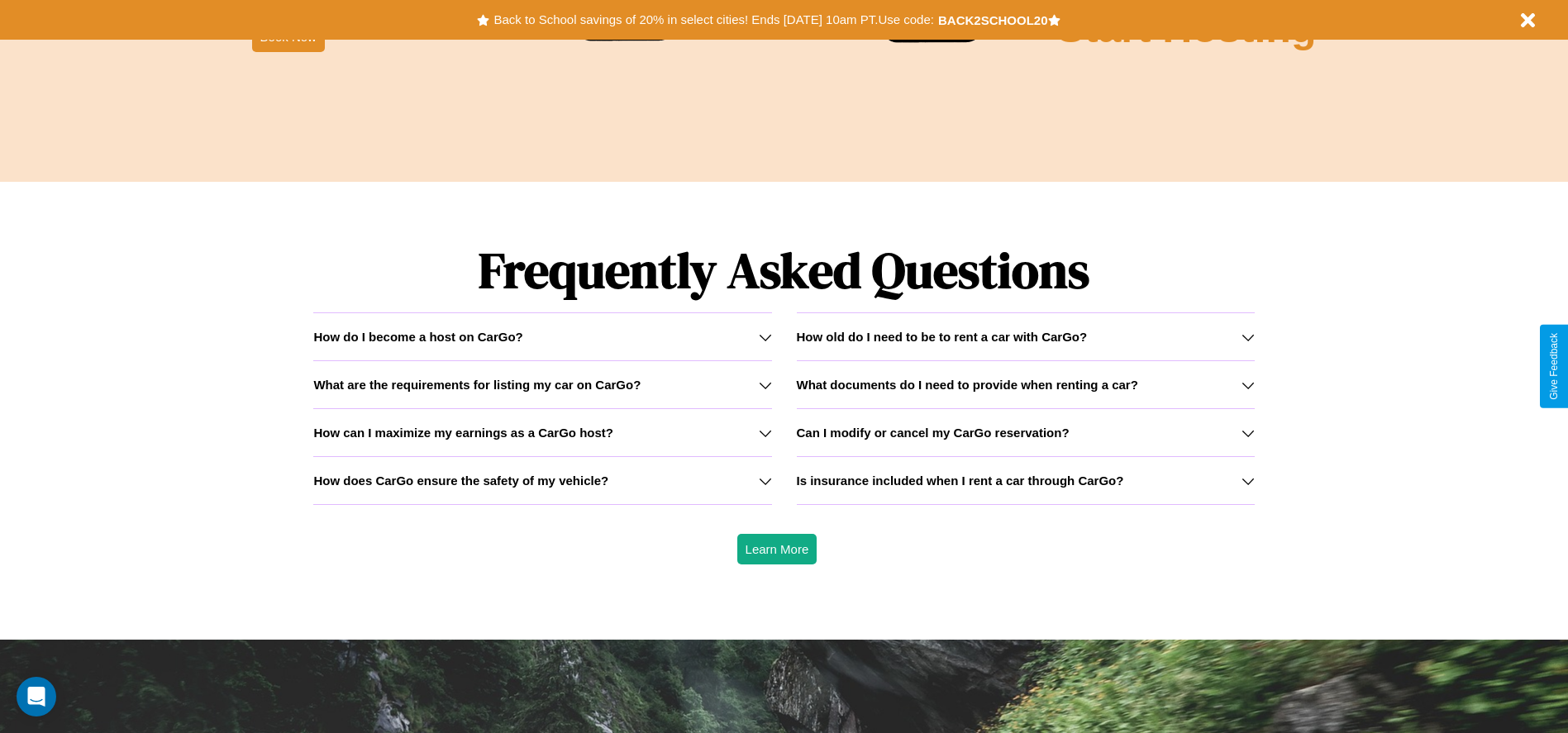
scroll to position [2370, 0]
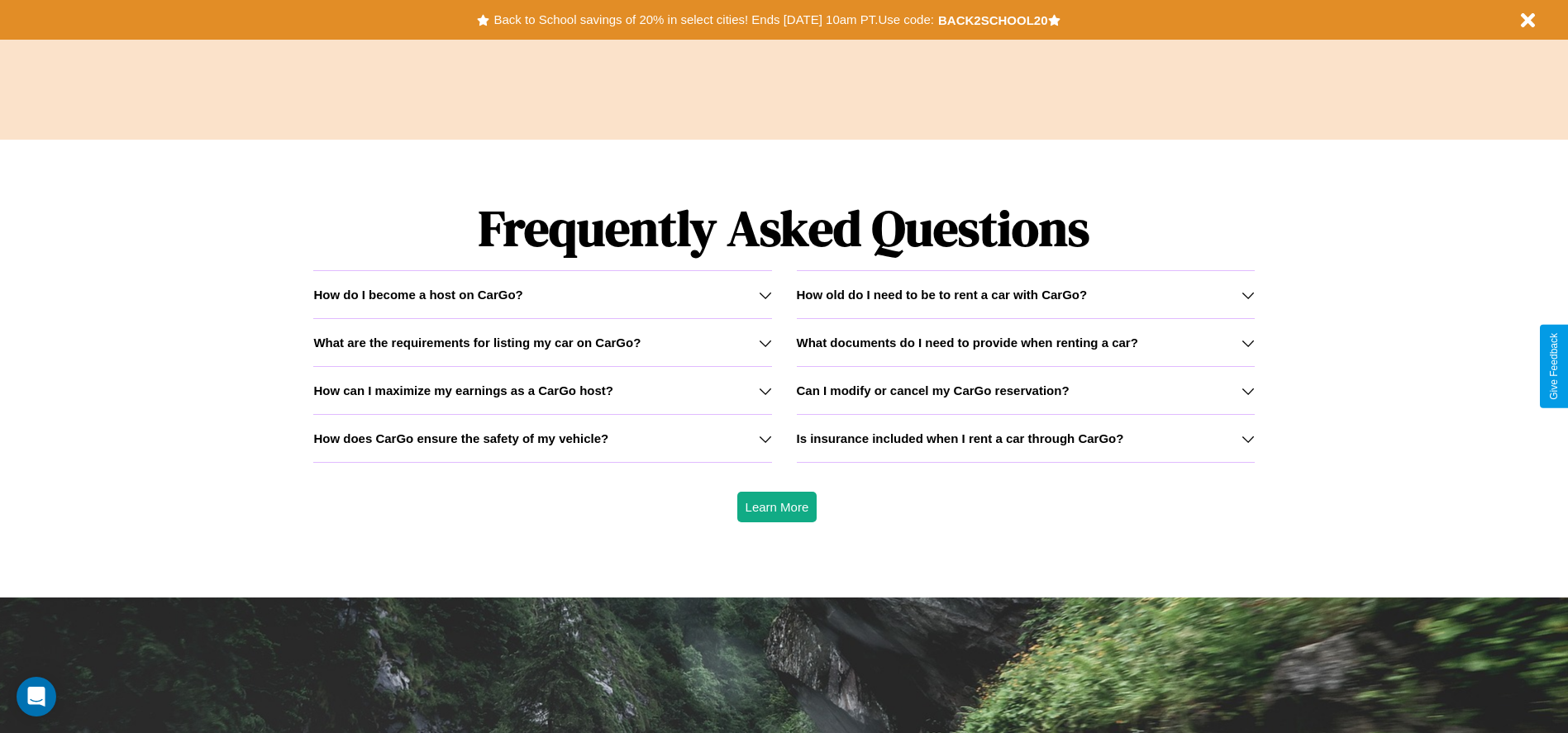
click at [542, 342] on h3 "What are the requirements for listing my car on CarGo?" at bounding box center [477, 342] width 328 height 14
click at [765, 294] on icon at bounding box center [766, 295] width 13 height 13
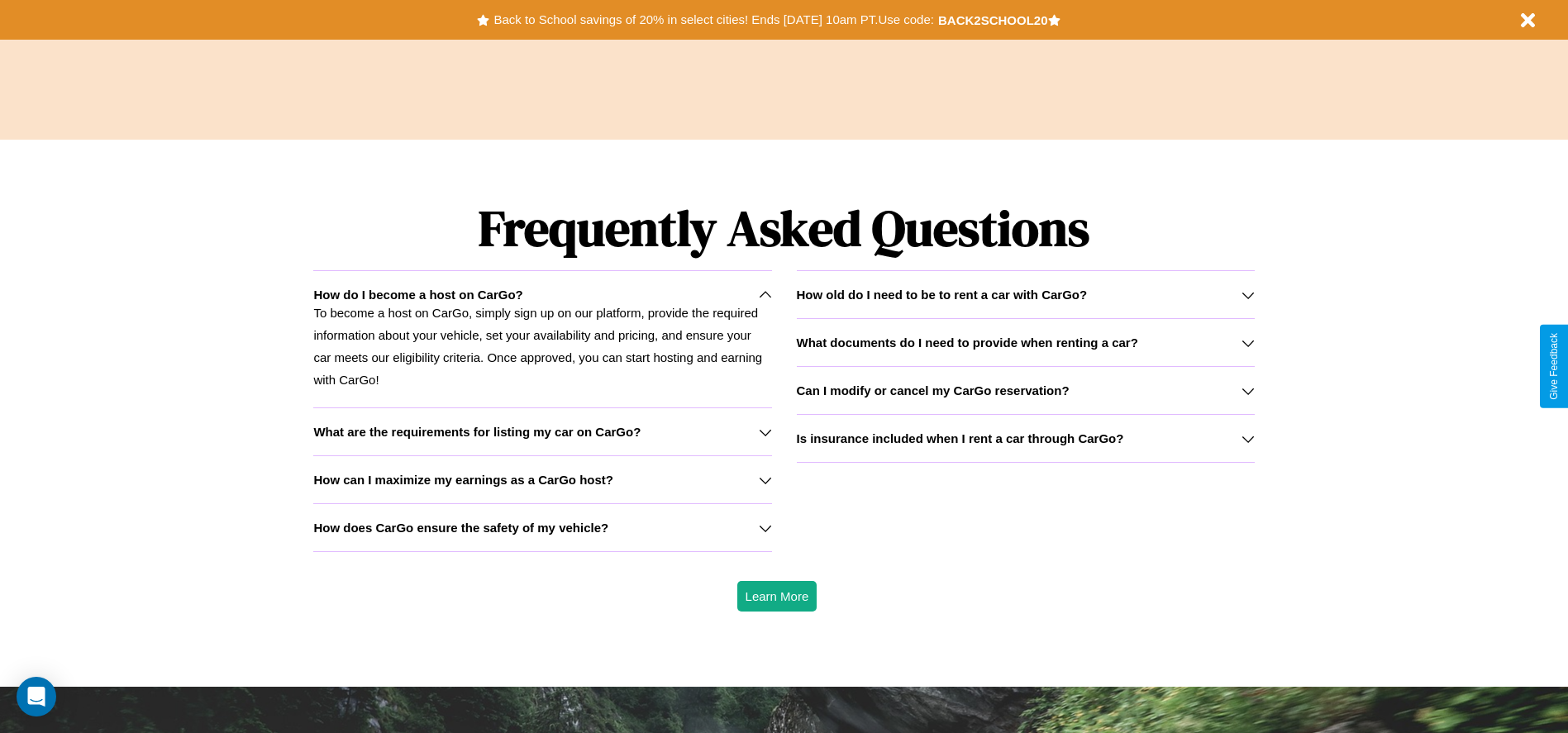
click at [1247, 438] on icon at bounding box center [1248, 439] width 13 height 13
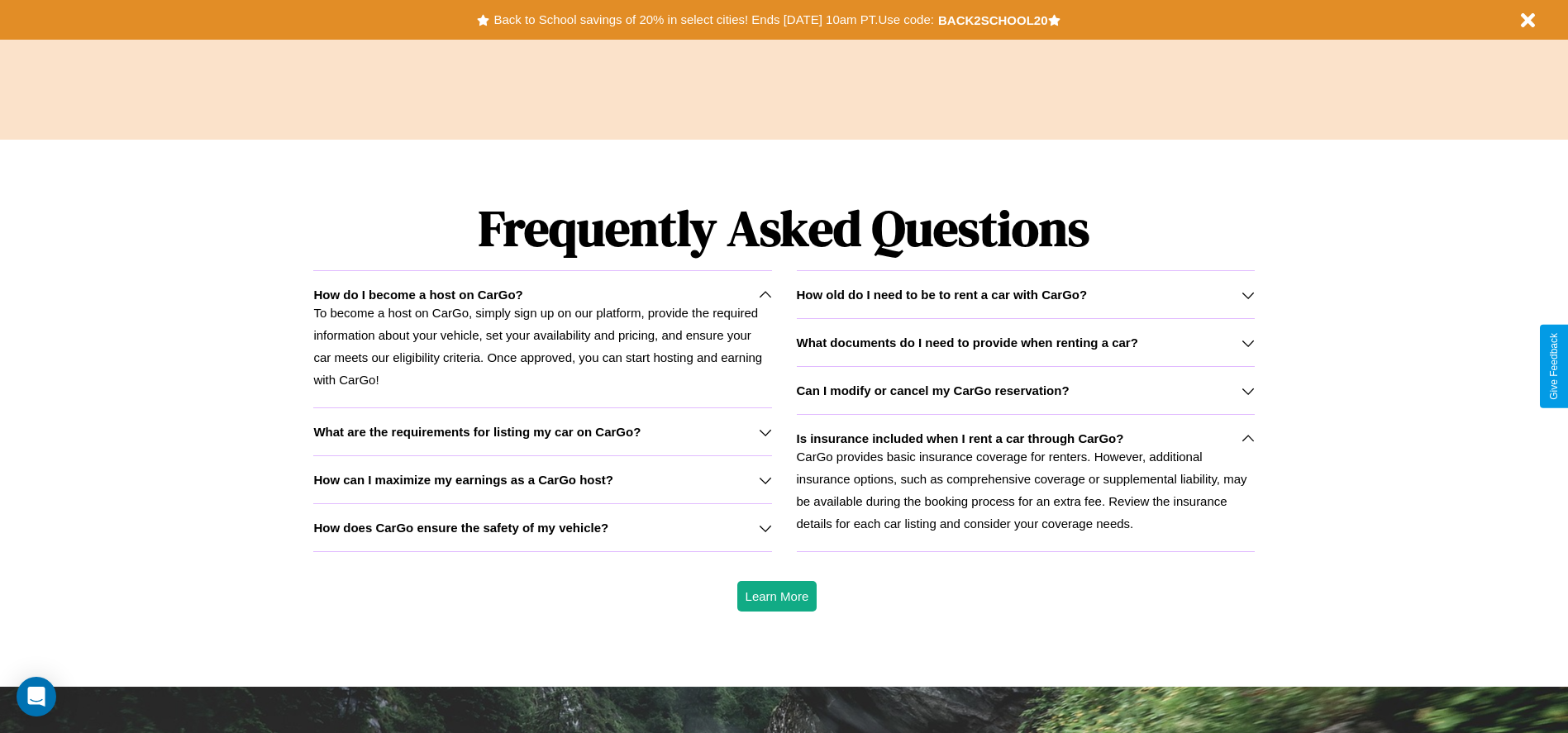
click at [1247, 294] on icon at bounding box center [1248, 295] width 13 height 13
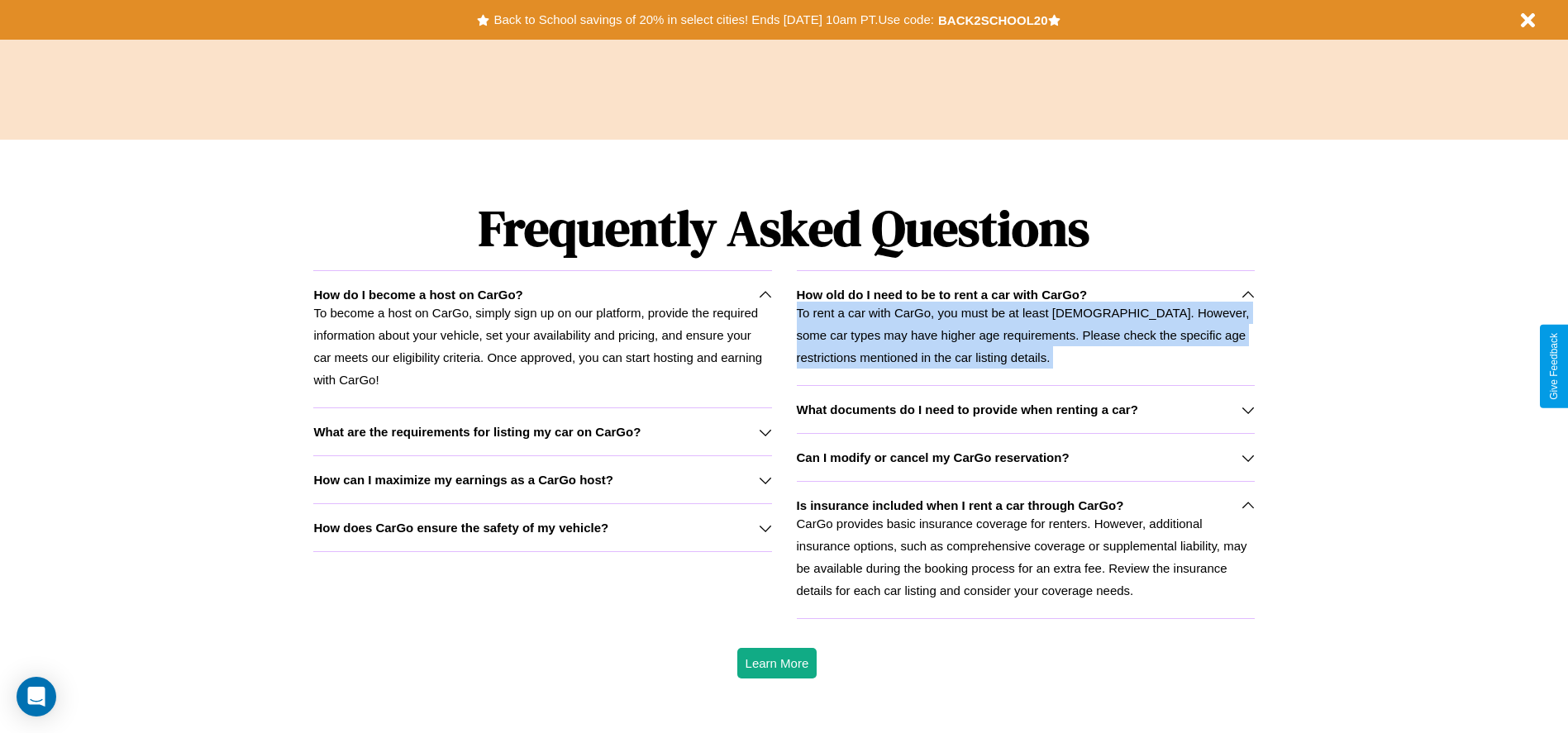
click at [1025, 327] on p "To rent a car with CarGo, you must be at least 21 years old. However, some car …" at bounding box center [1025, 335] width 458 height 67
click at [1247, 294] on icon at bounding box center [1248, 295] width 13 height 13
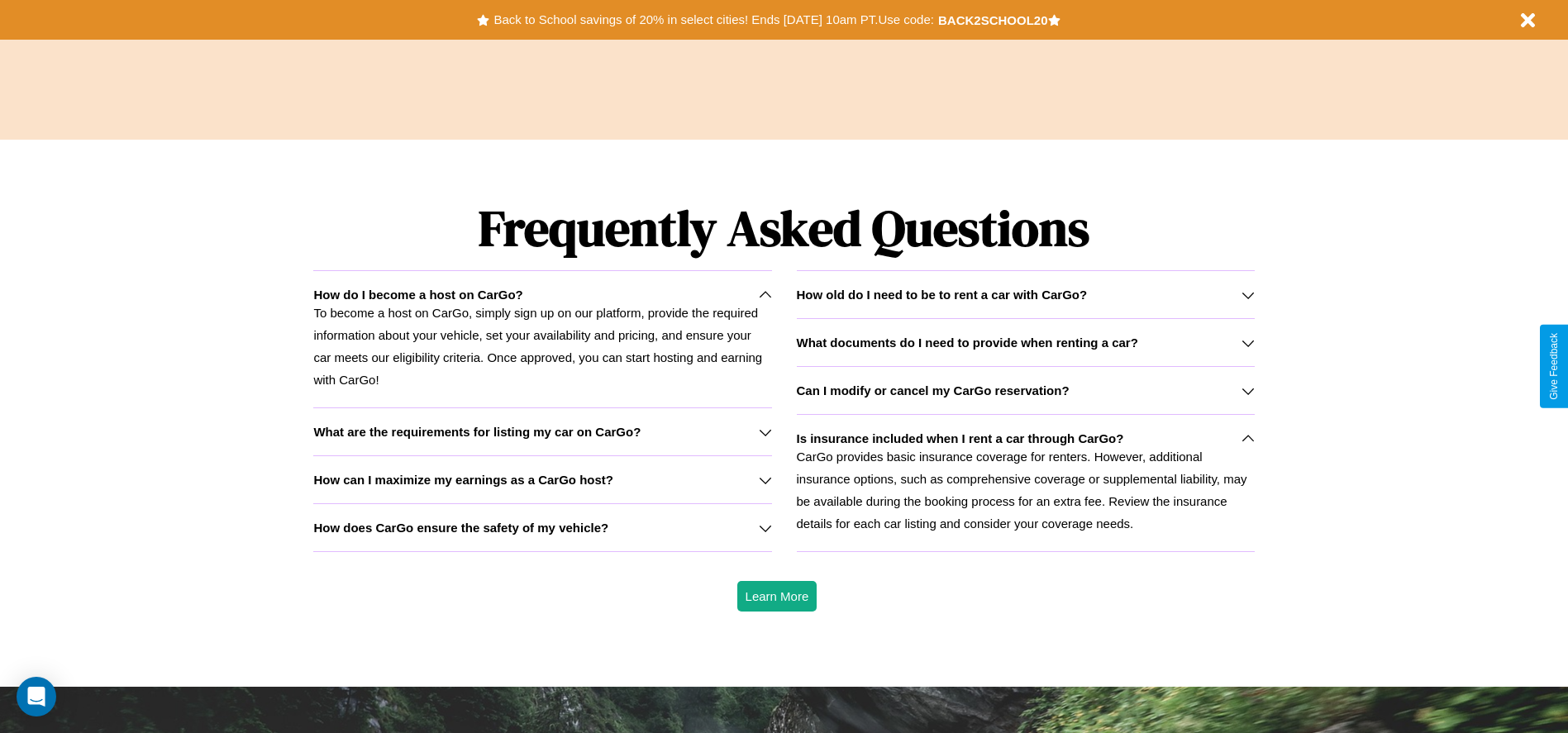
click at [1025, 342] on h3 "What documents do I need to provide when renting a car?" at bounding box center [968, 342] width 342 height 14
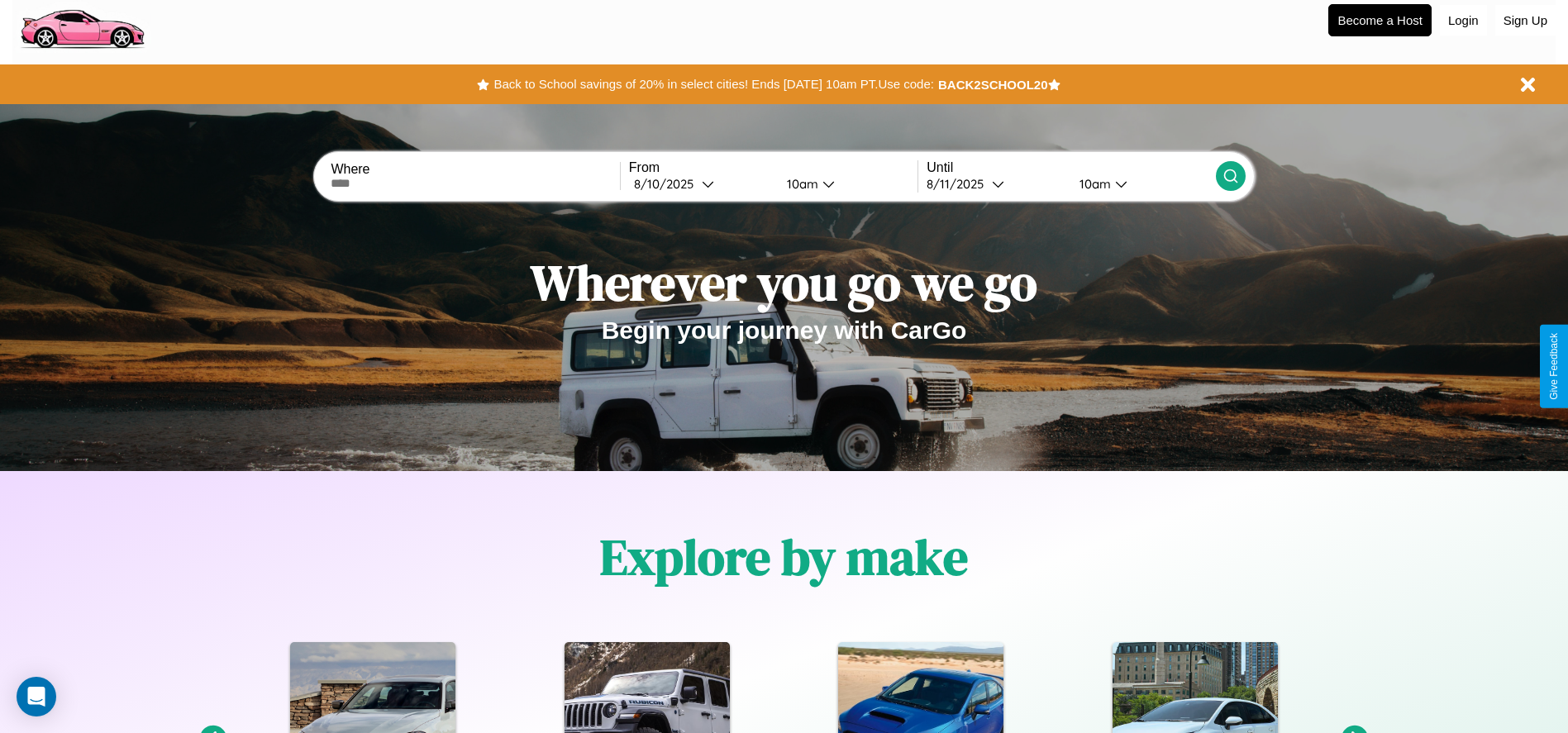
scroll to position [0, 0]
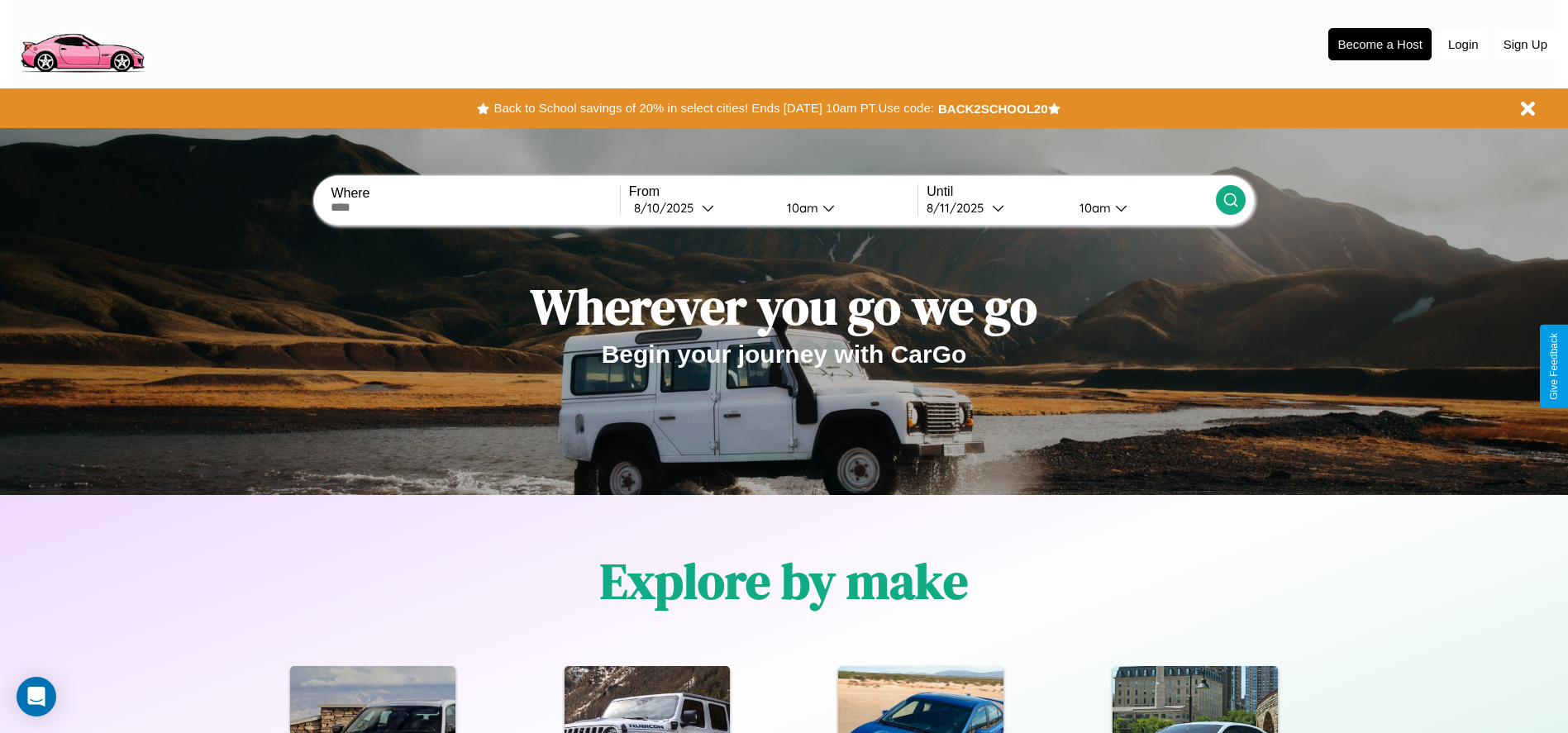
click at [475, 208] on input "text" at bounding box center [475, 208] width 289 height 13
type input "*******"
click at [700, 208] on div "8 / 10 / 2025" at bounding box center [668, 208] width 68 height 16
select select "*"
select select "****"
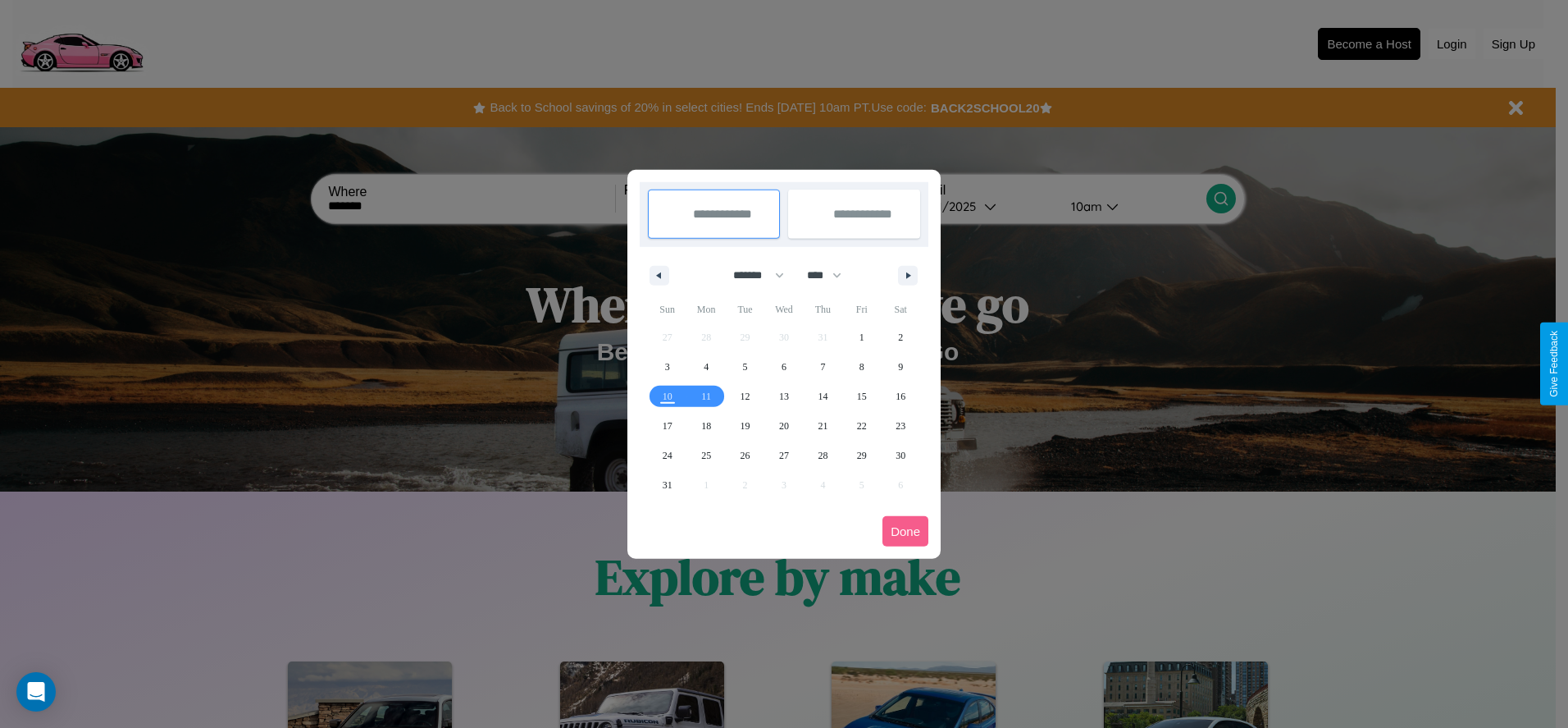
drag, startPoint x: 751, startPoint y: 275, endPoint x: 784, endPoint y: 329, distance: 63.3
click at [751, 275] on select "******* ******** ***** ***** *** **** **** ****** ********* ******* ******** **…" at bounding box center [756, 275] width 69 height 27
select select "*"
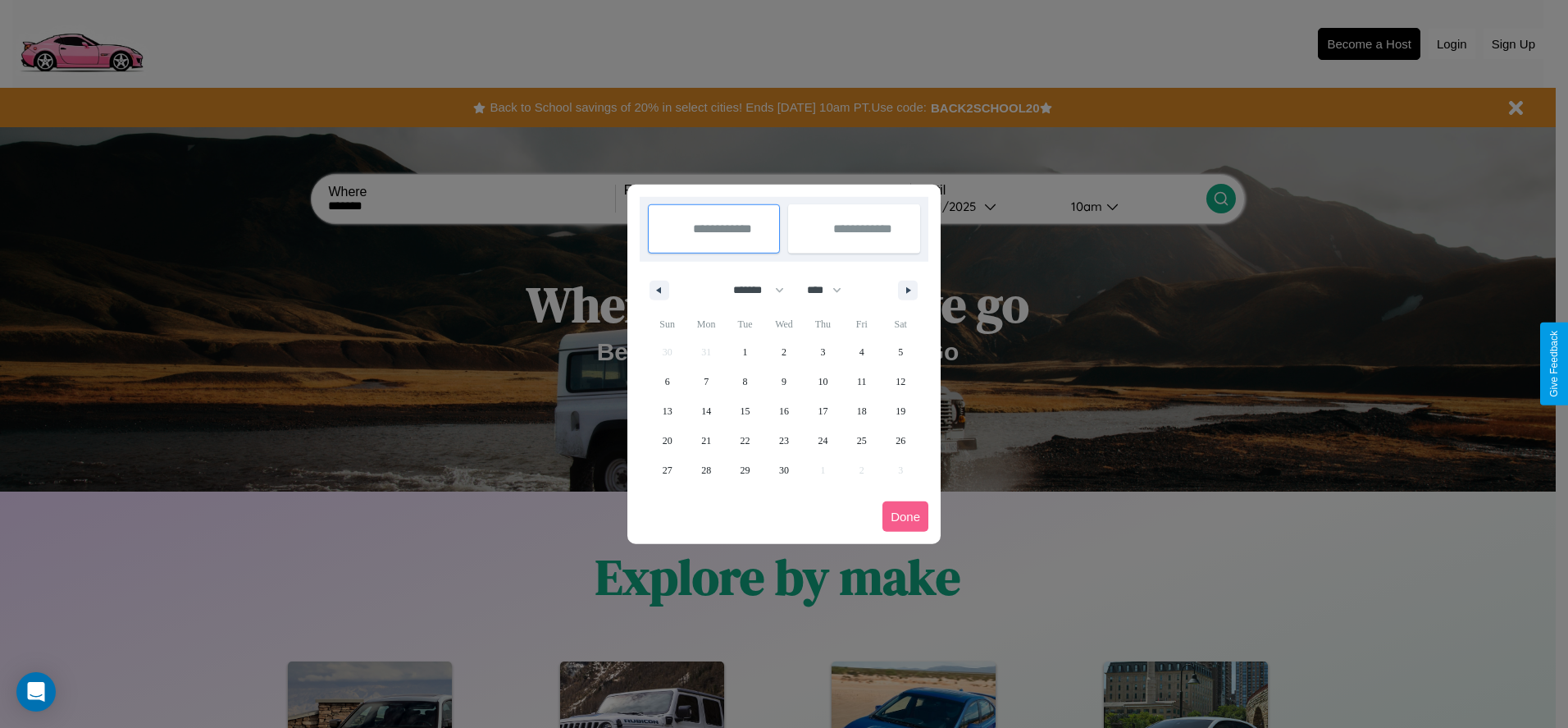
click at [832, 290] on select "**** **** **** **** **** **** **** **** **** **** **** **** **** **** **** ****…" at bounding box center [823, 290] width 50 height 27
select select "****"
click at [745, 380] on span "7" at bounding box center [745, 381] width 5 height 30
type input "**********"
click at [822, 380] on span "9" at bounding box center [822, 381] width 5 height 30
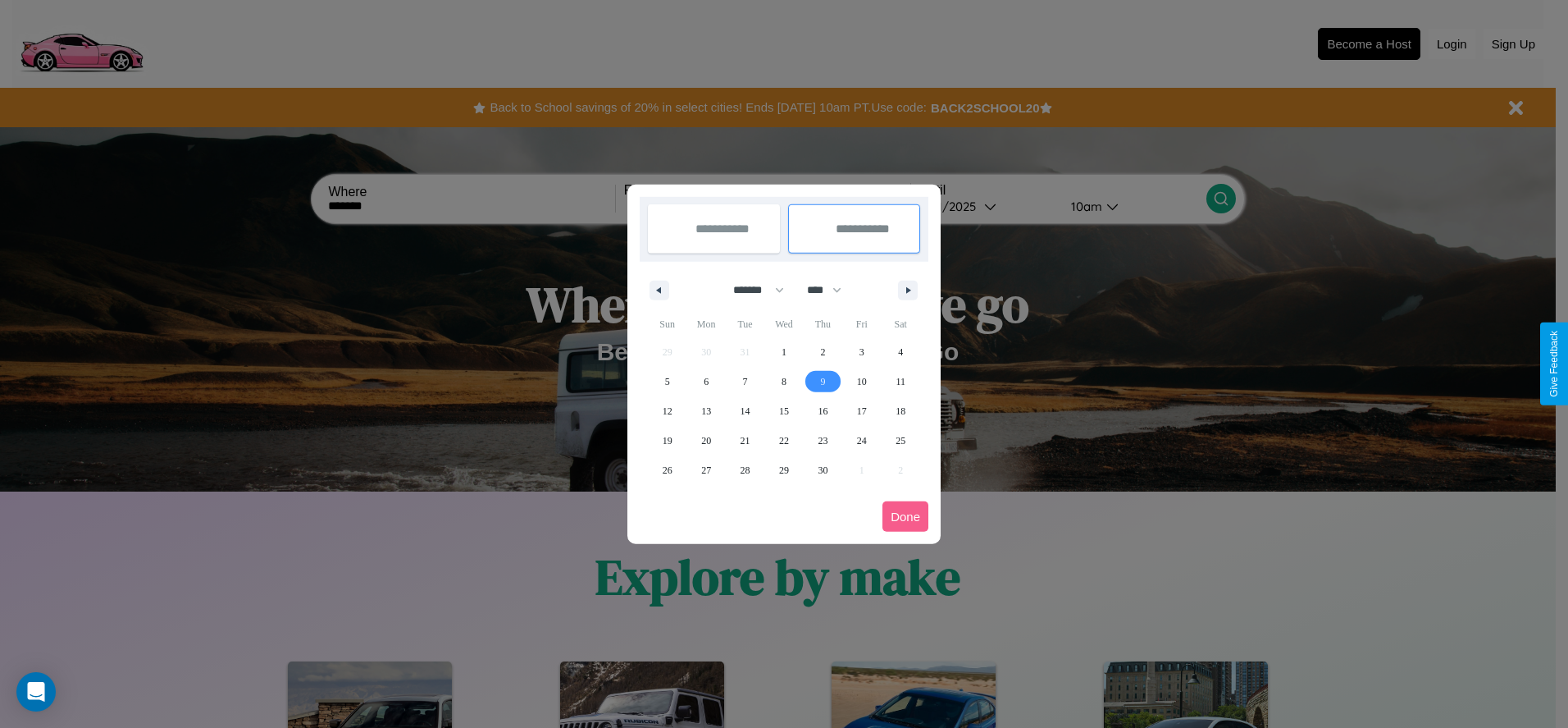
type input "**********"
click at [906, 516] on button "Done" at bounding box center [905, 516] width 46 height 30
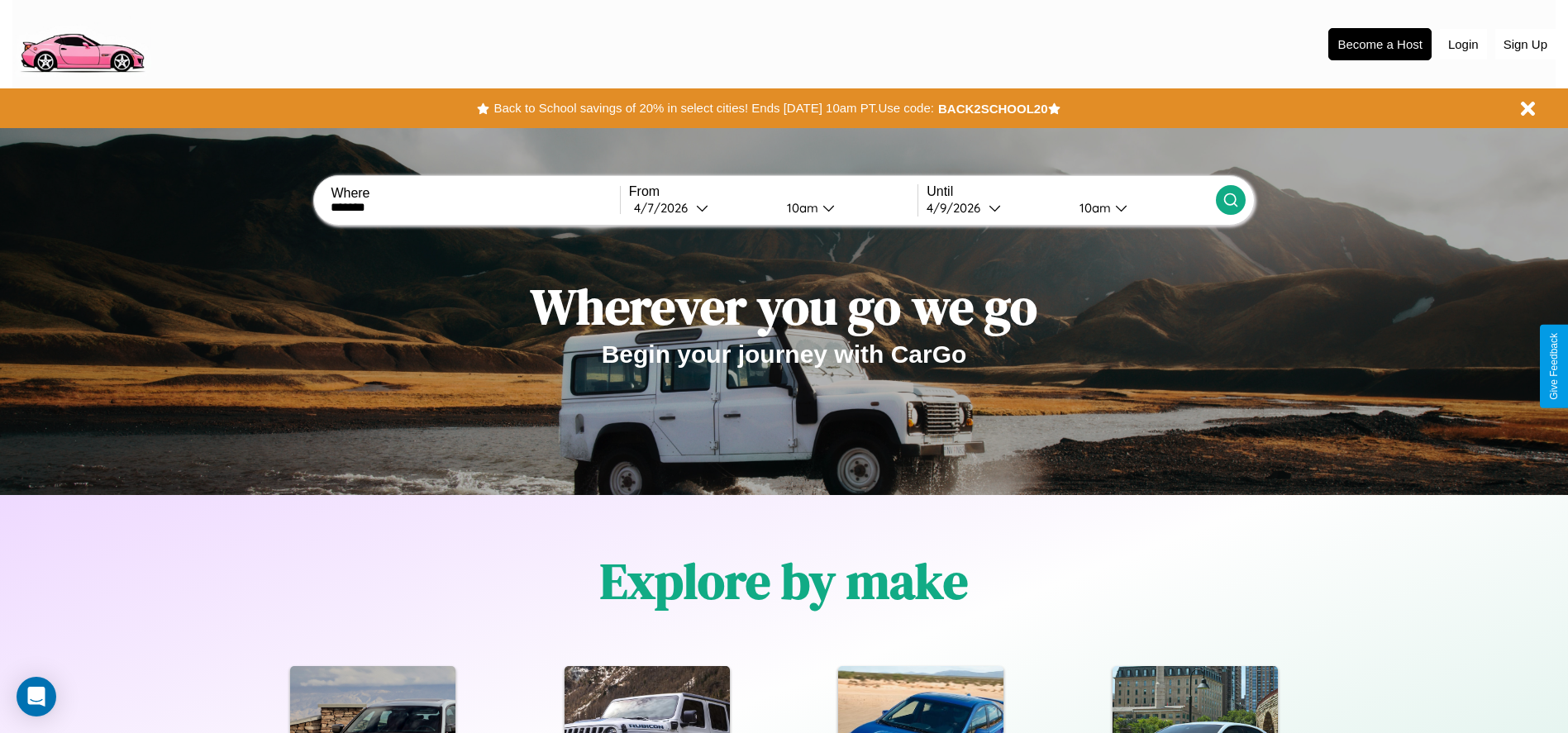
click at [1230, 200] on icon at bounding box center [1231, 200] width 17 height 17
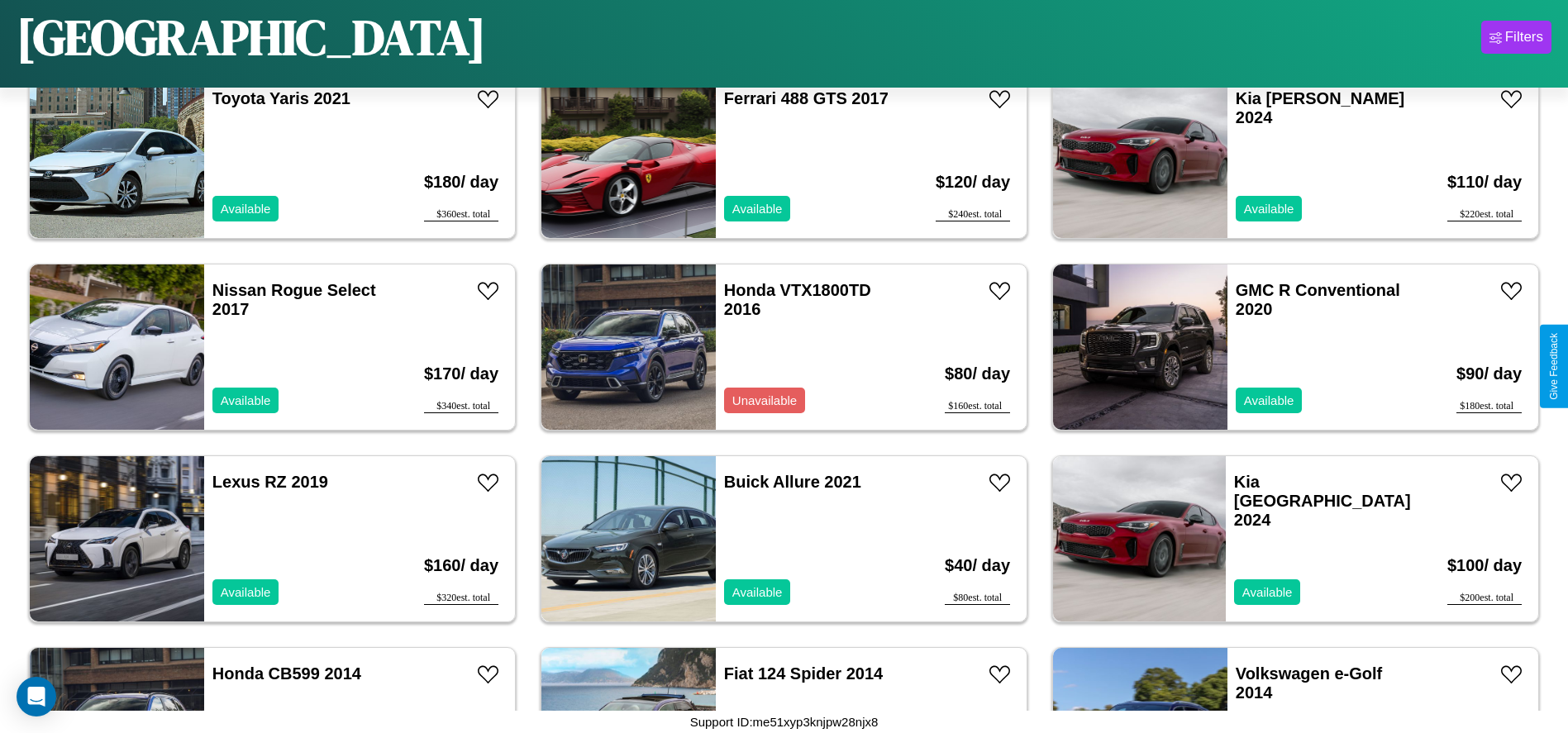
scroll to position [5550, 0]
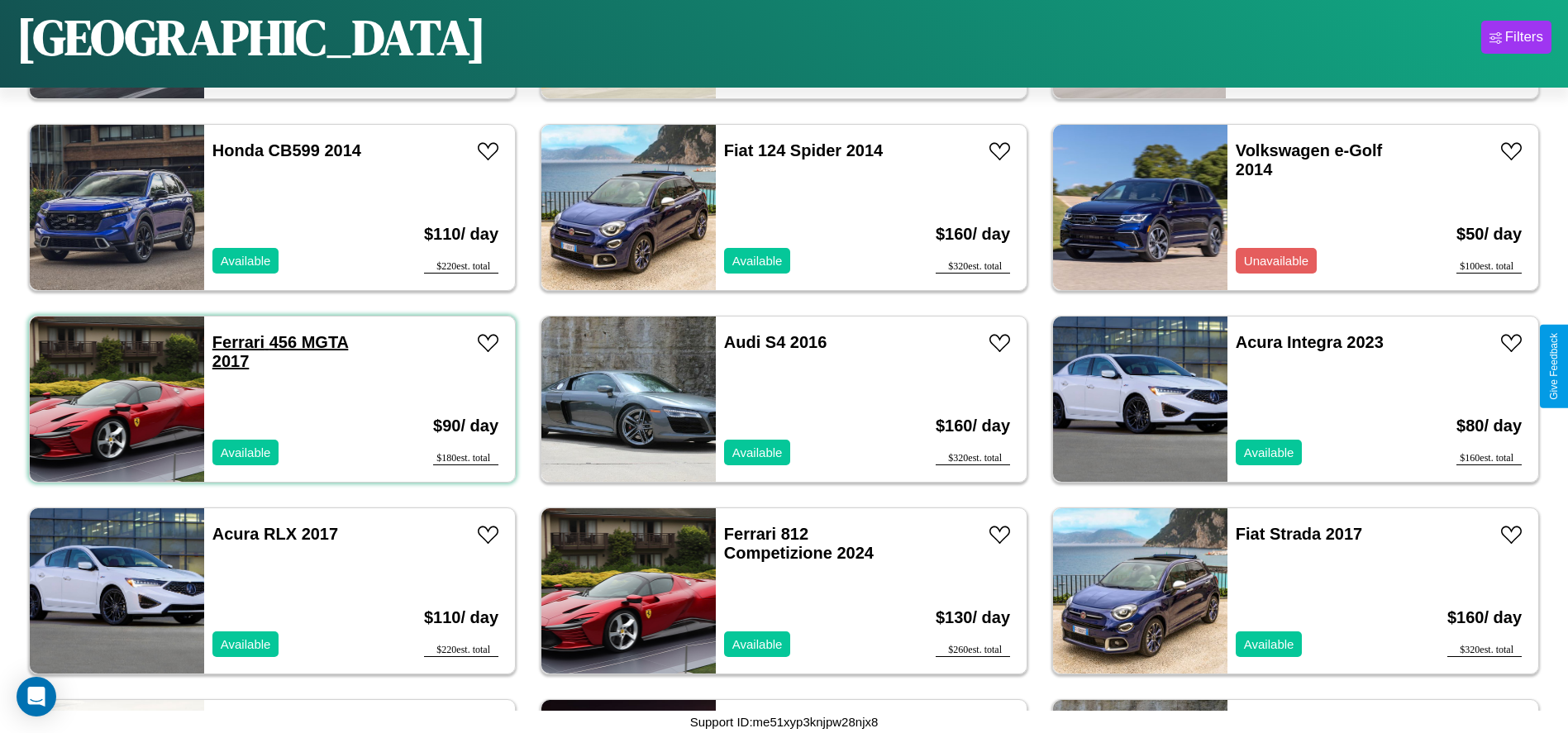
click at [236, 342] on link "Ferrari 456 MGTA 2017" at bounding box center [280, 351] width 136 height 37
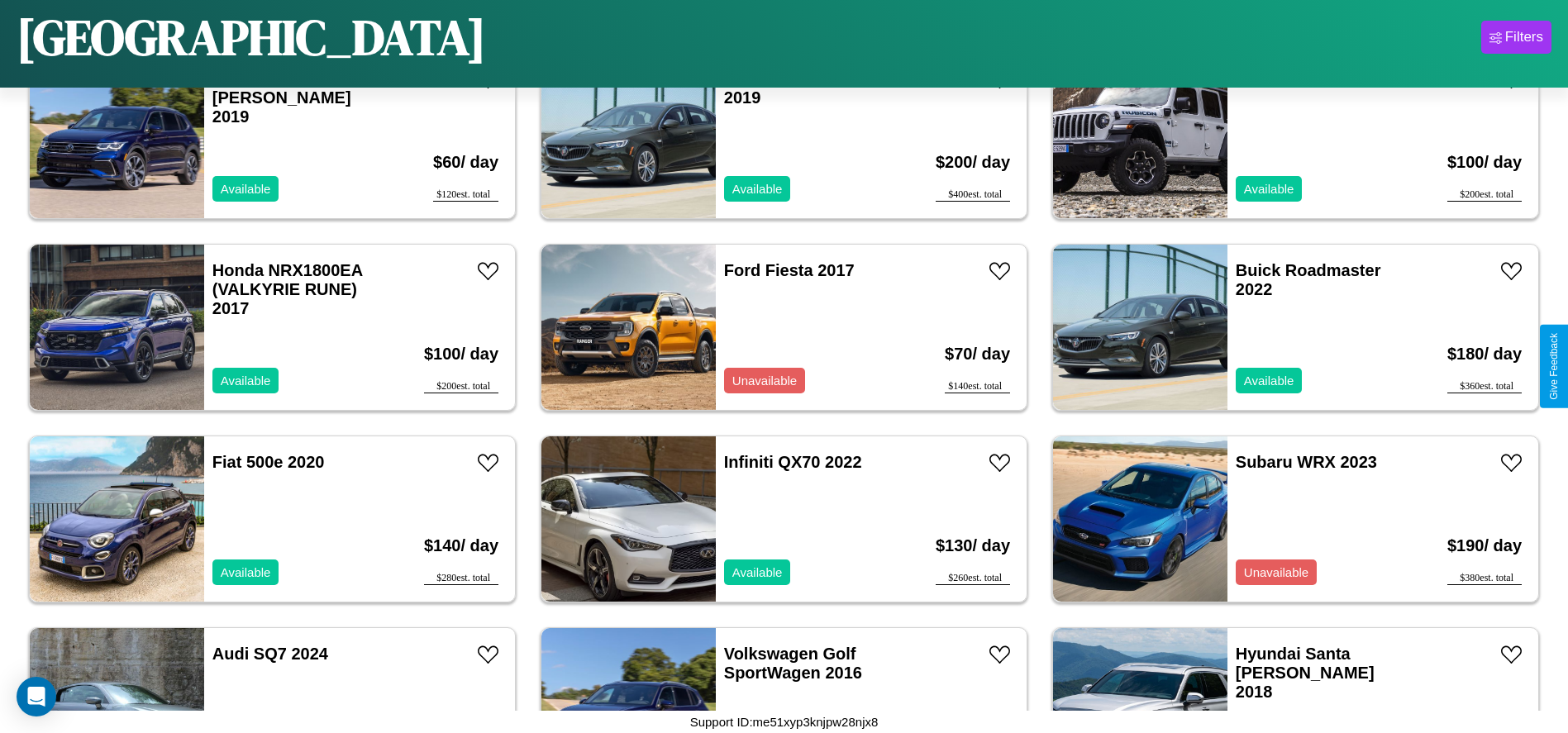
scroll to position [1525, 0]
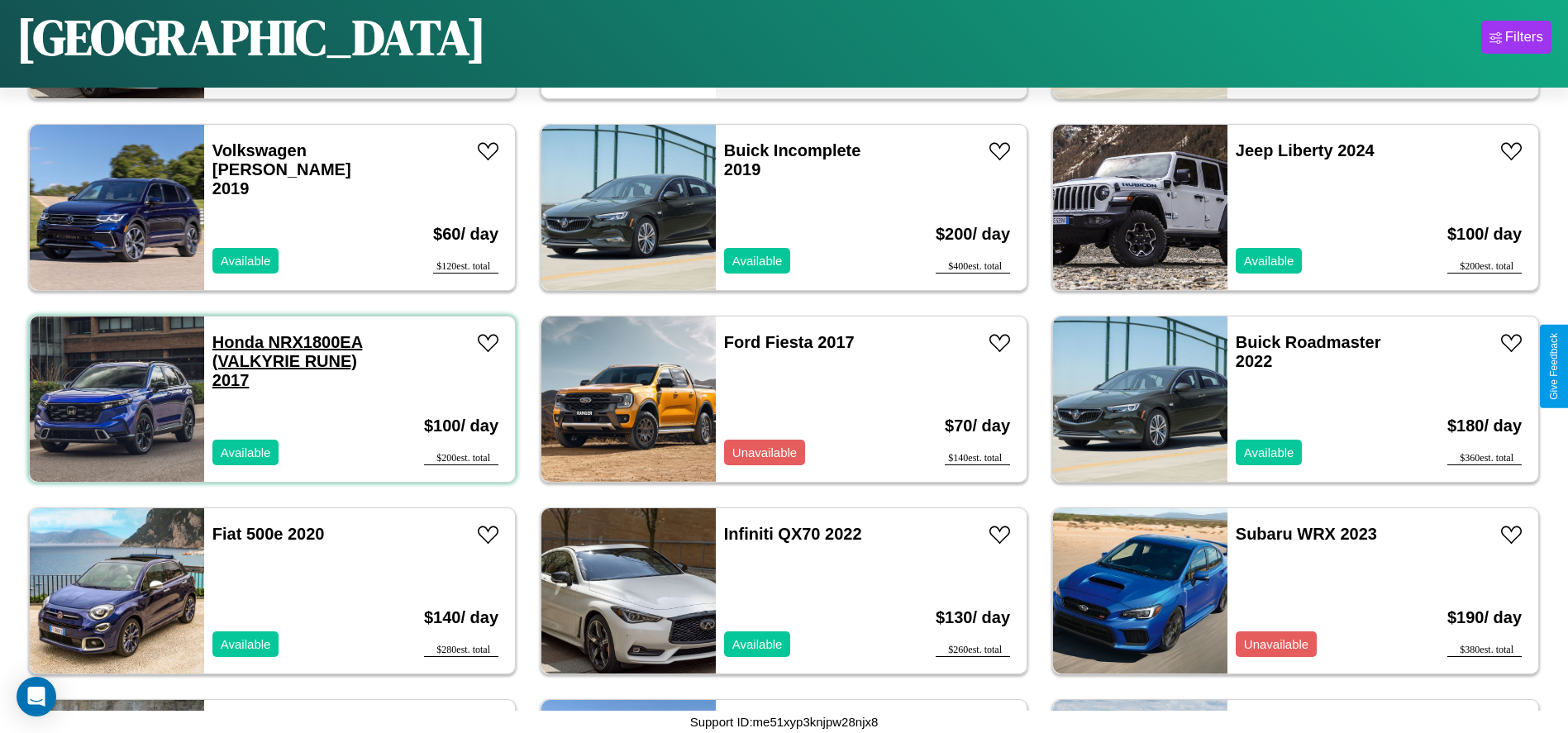
click at [236, 342] on link "Honda NRX1800EA (VALKYRIE RUNE) 2017" at bounding box center [287, 361] width 150 height 57
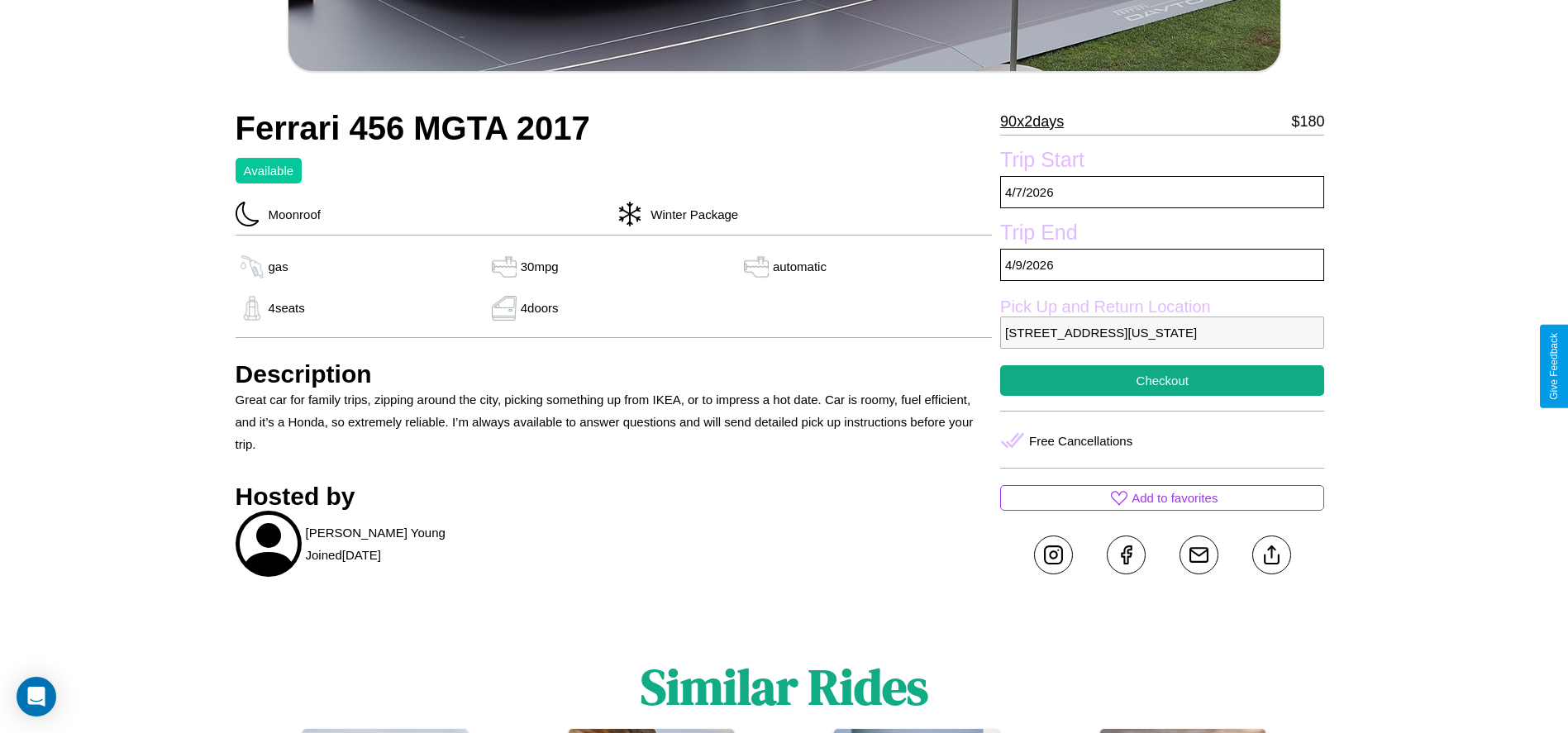
scroll to position [692, 0]
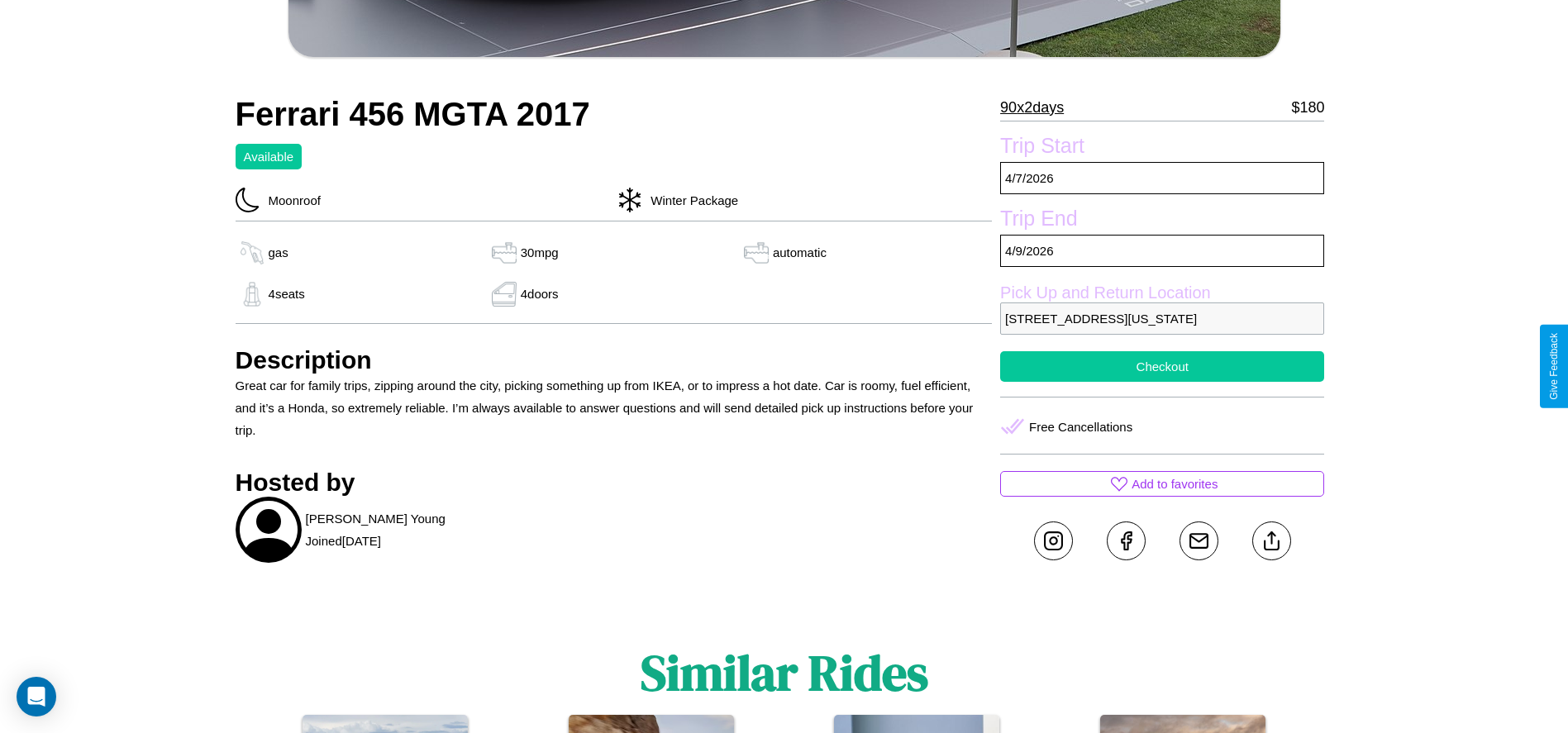
click at [1162, 366] on button "Checkout" at bounding box center [1161, 366] width 324 height 30
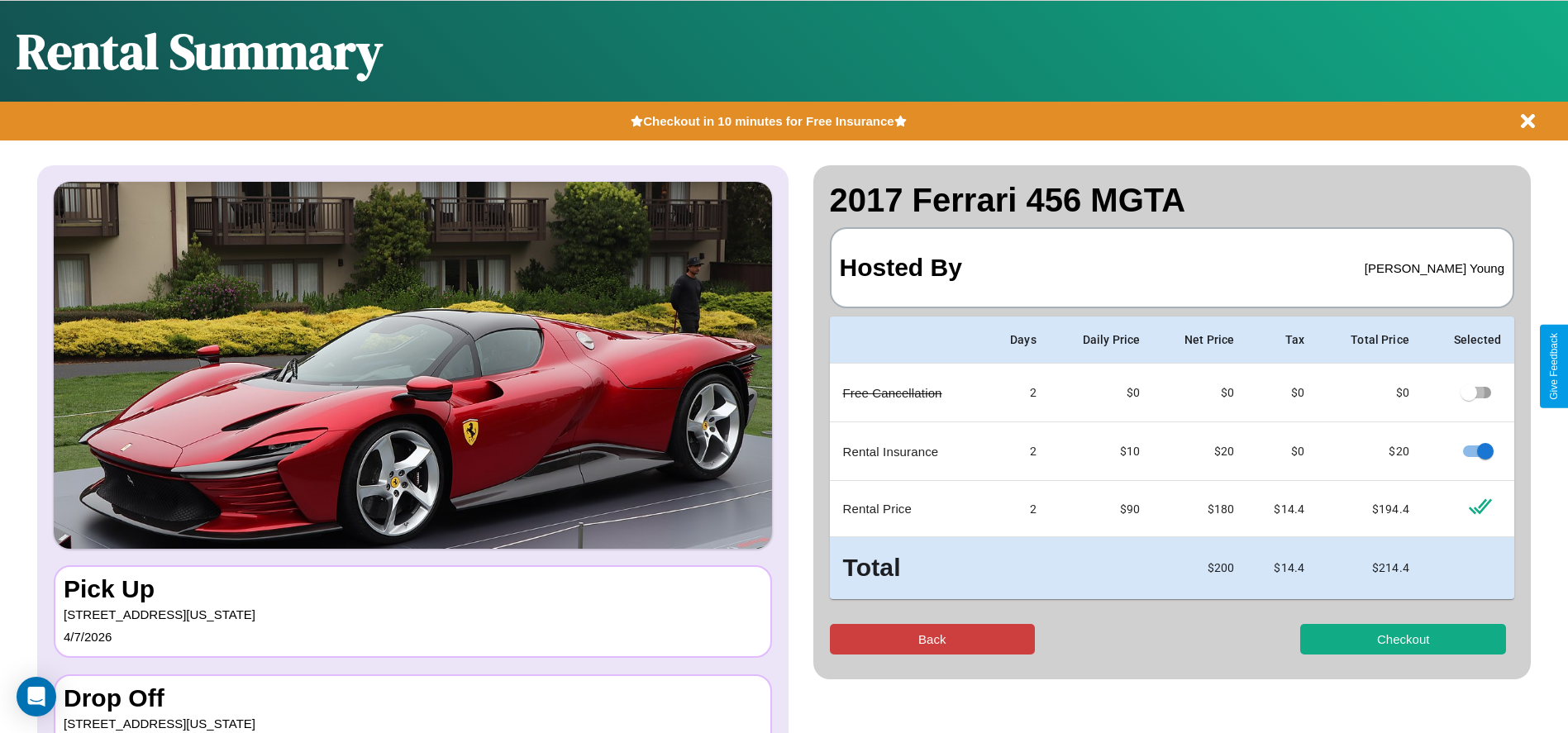
click at [932, 639] on button "Back" at bounding box center [933, 639] width 206 height 30
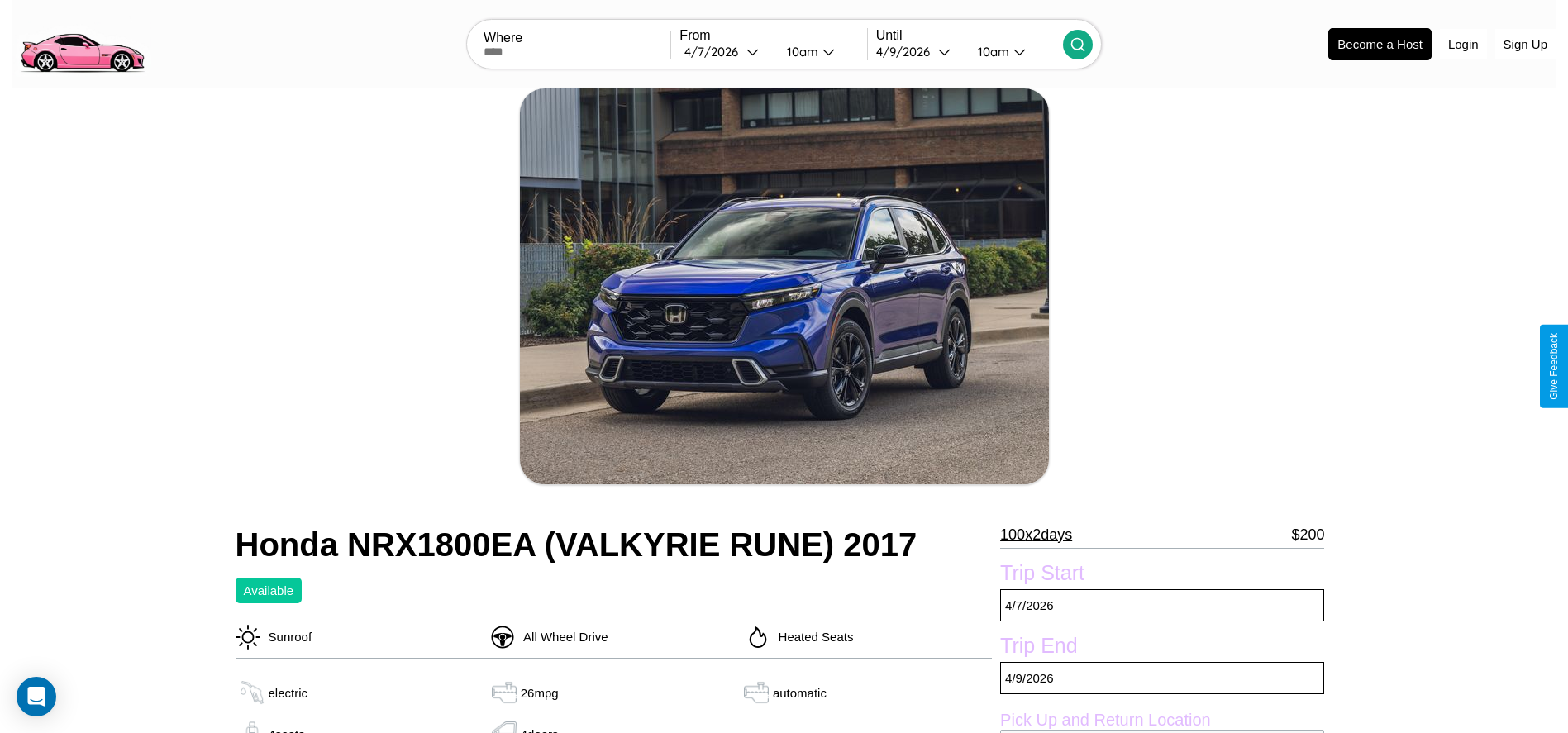
scroll to position [660, 0]
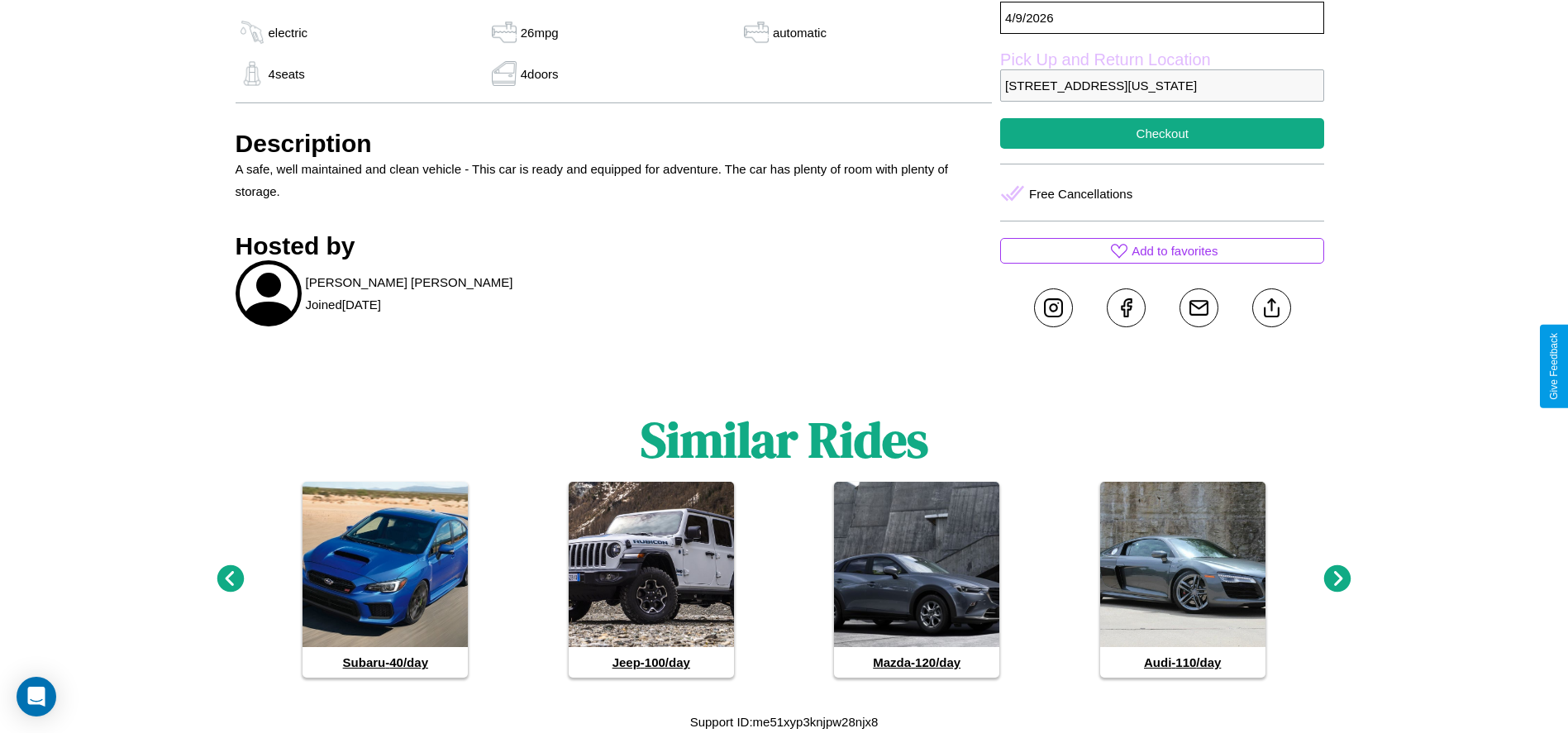
click at [1338, 579] on icon at bounding box center [1338, 578] width 27 height 27
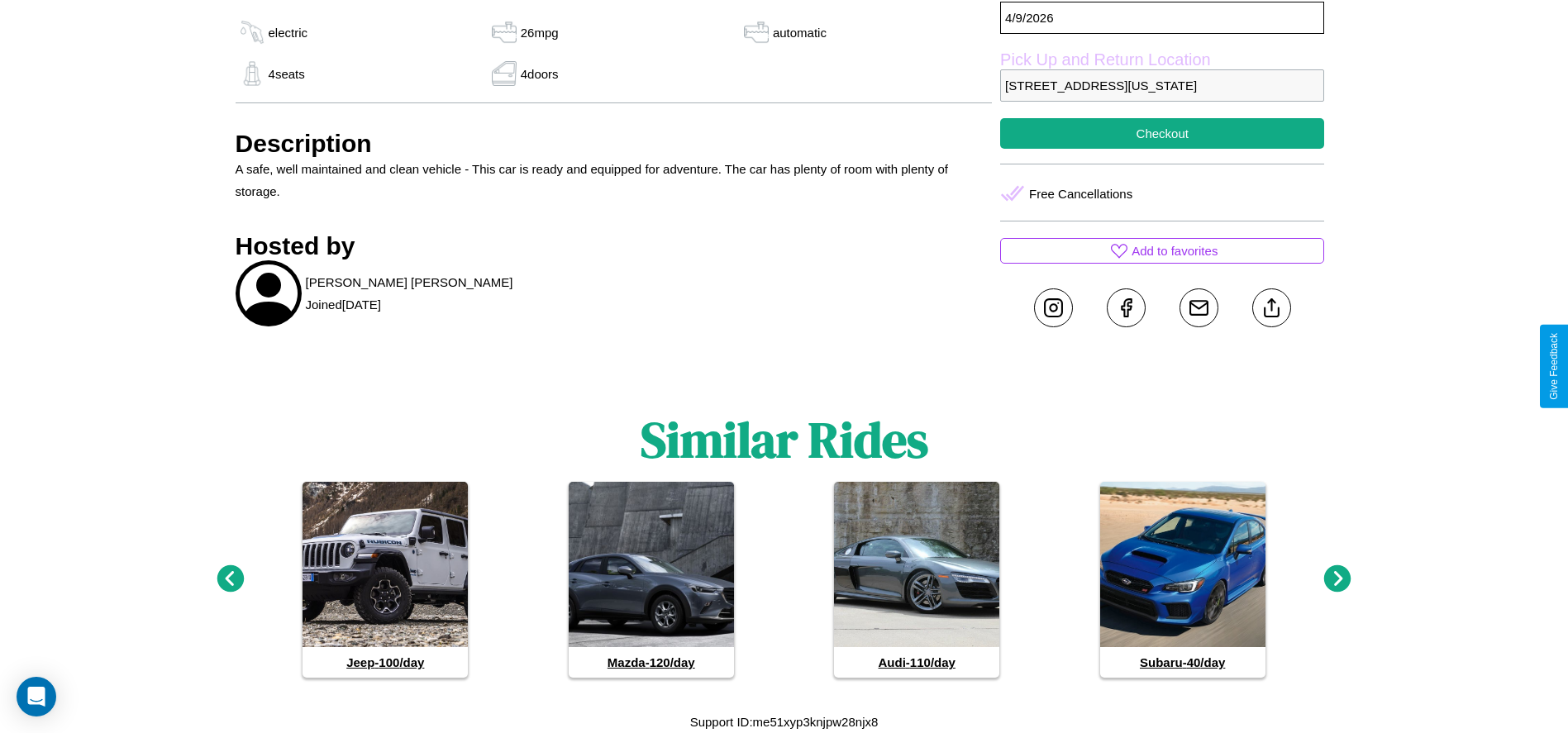
click at [229, 579] on icon at bounding box center [229, 578] width 27 height 27
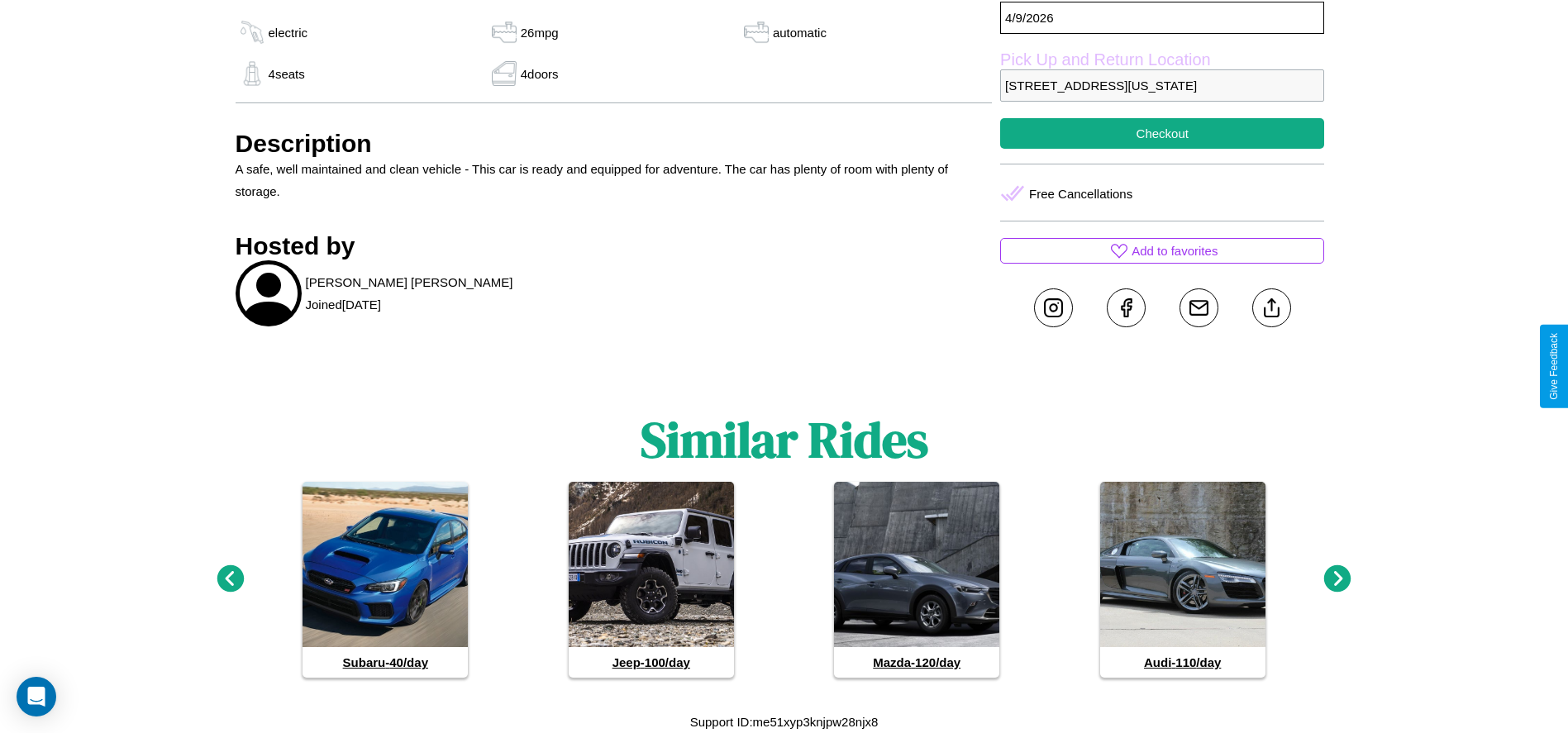
click at [229, 579] on icon at bounding box center [229, 578] width 27 height 27
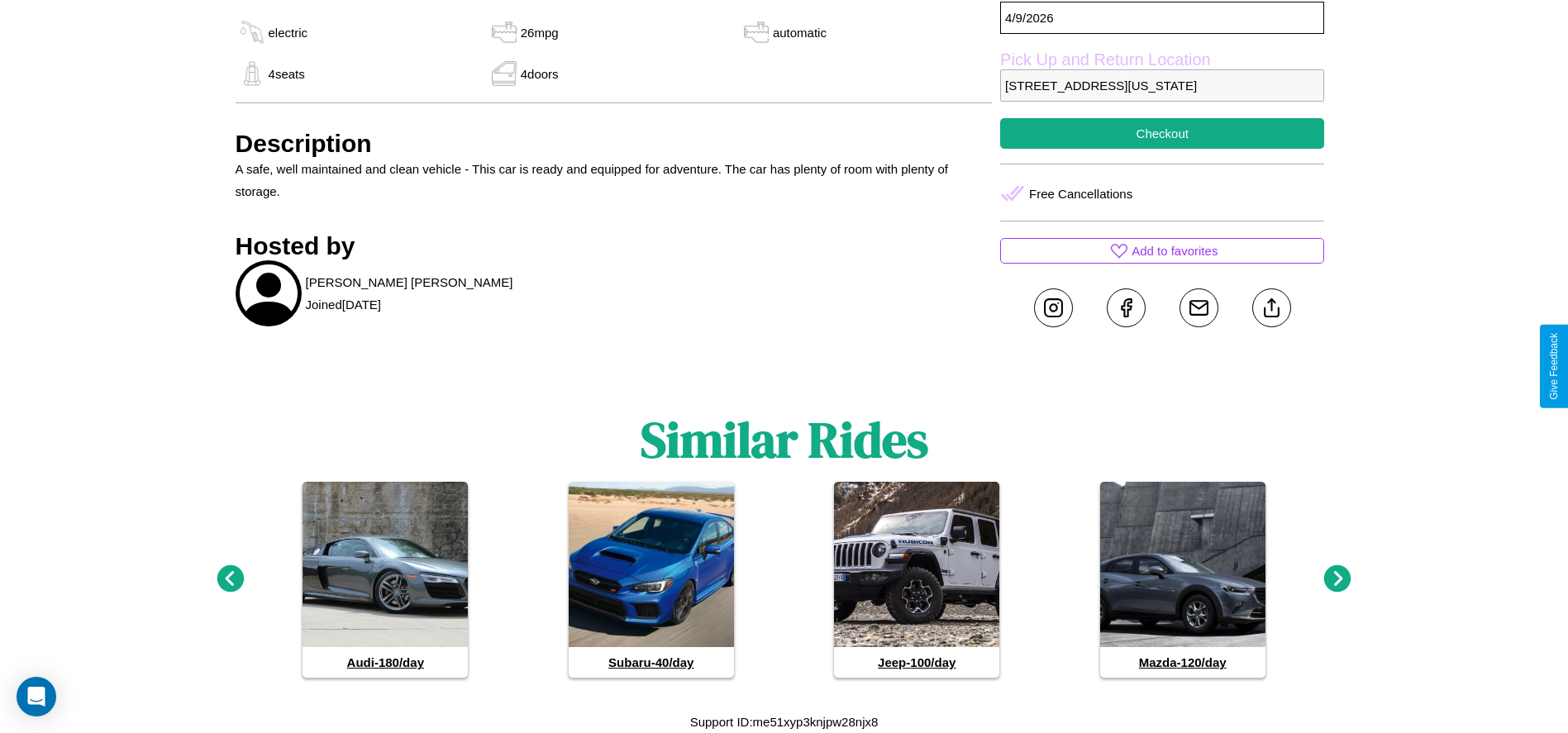
scroll to position [427, 0]
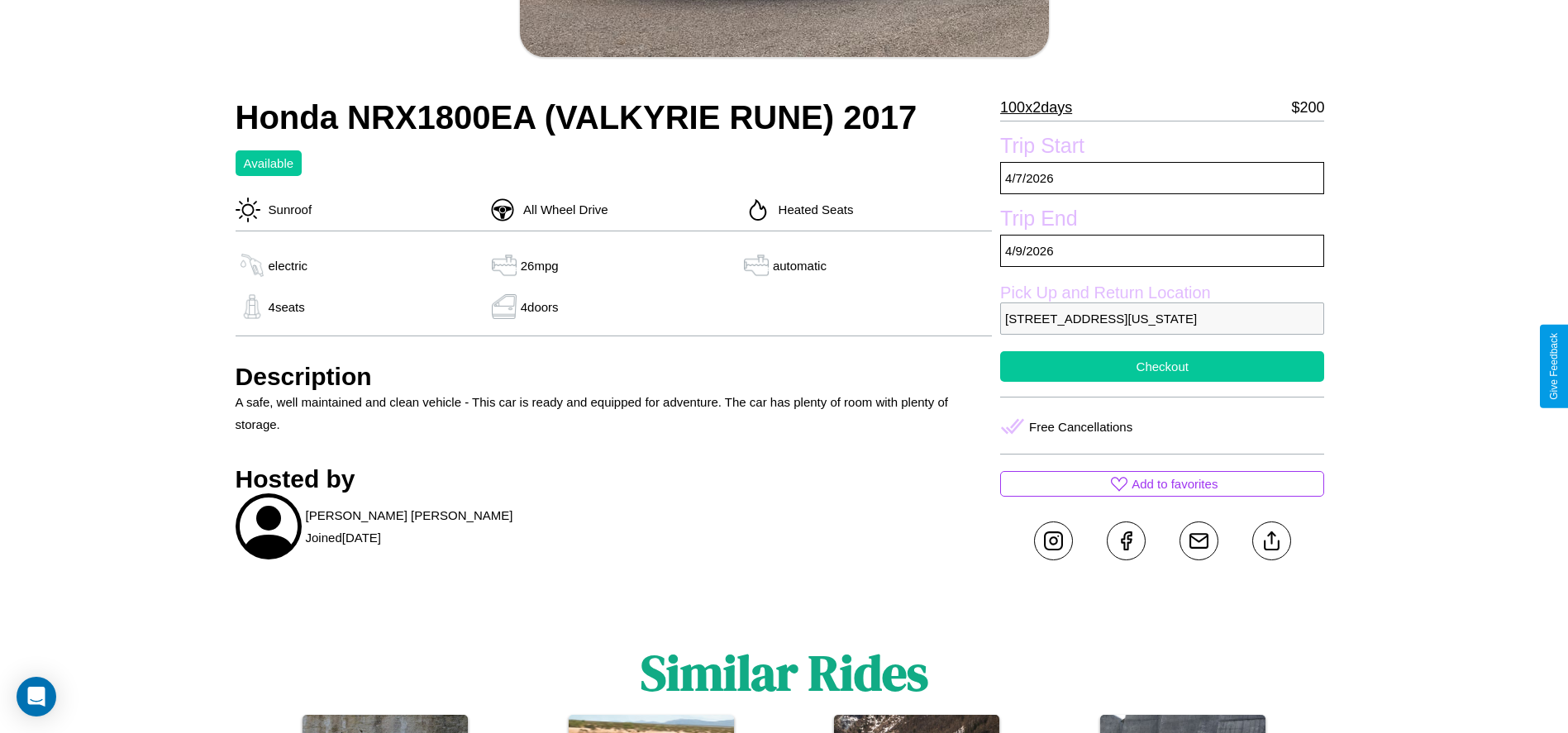
click at [1162, 366] on button "Checkout" at bounding box center [1161, 366] width 324 height 30
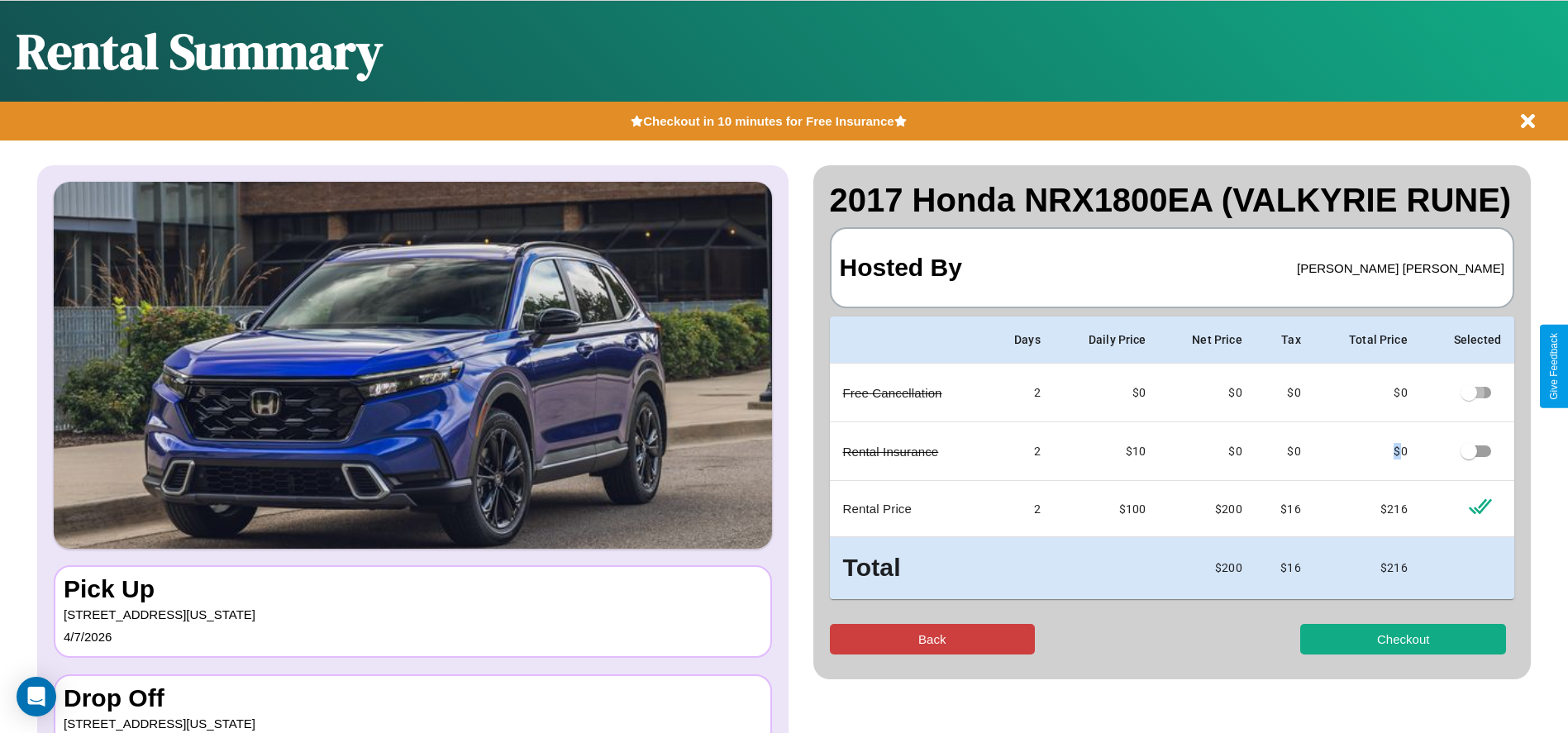
click at [932, 639] on button "Back" at bounding box center [933, 639] width 206 height 30
